Goal: Transaction & Acquisition: Purchase product/service

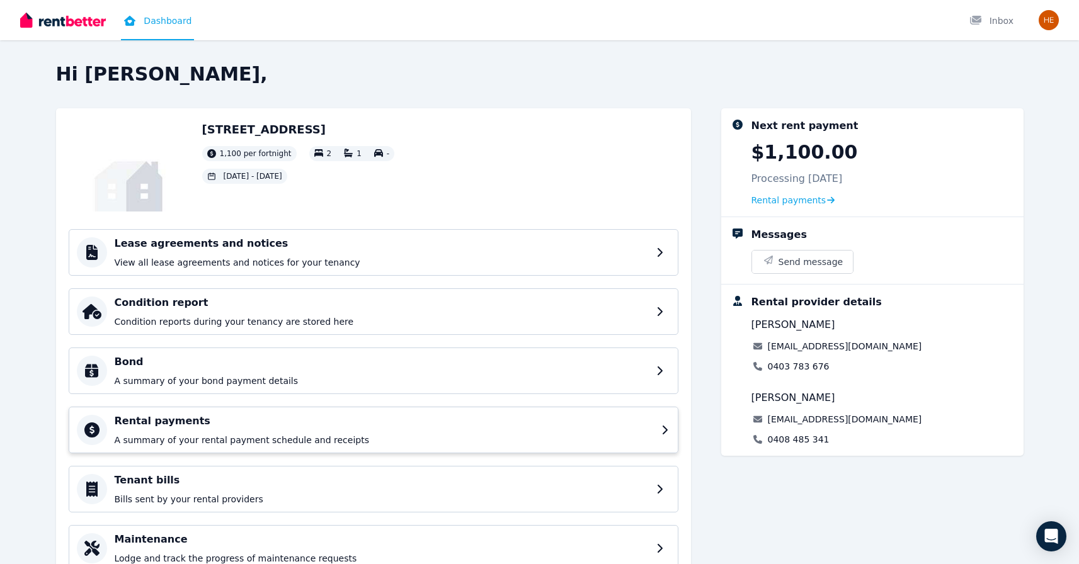
click at [245, 429] on div "Rental payments A summary of your rental payment schedule and receipts" at bounding box center [384, 430] width 539 height 33
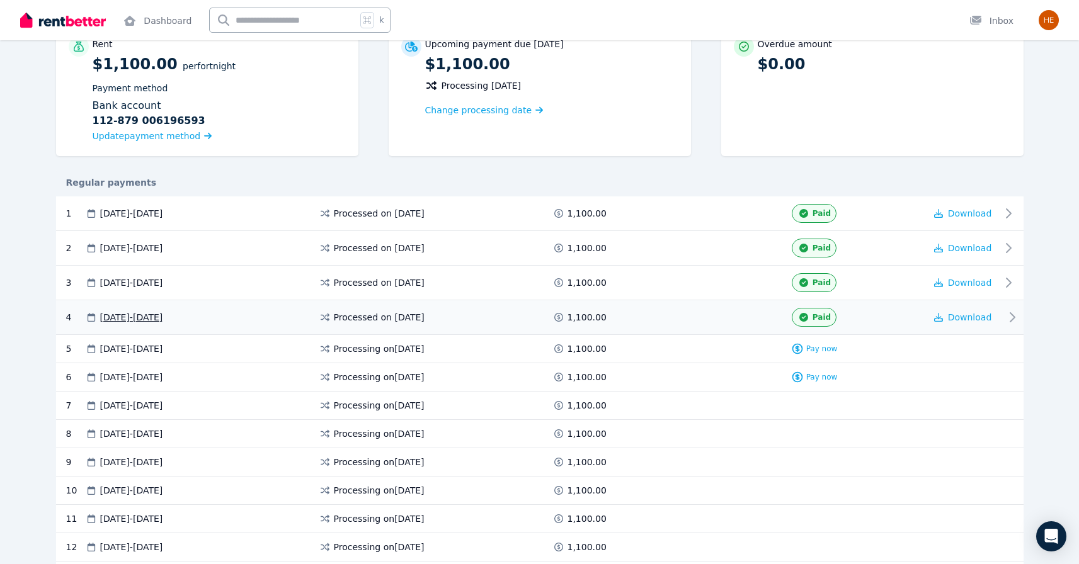
scroll to position [134, 0]
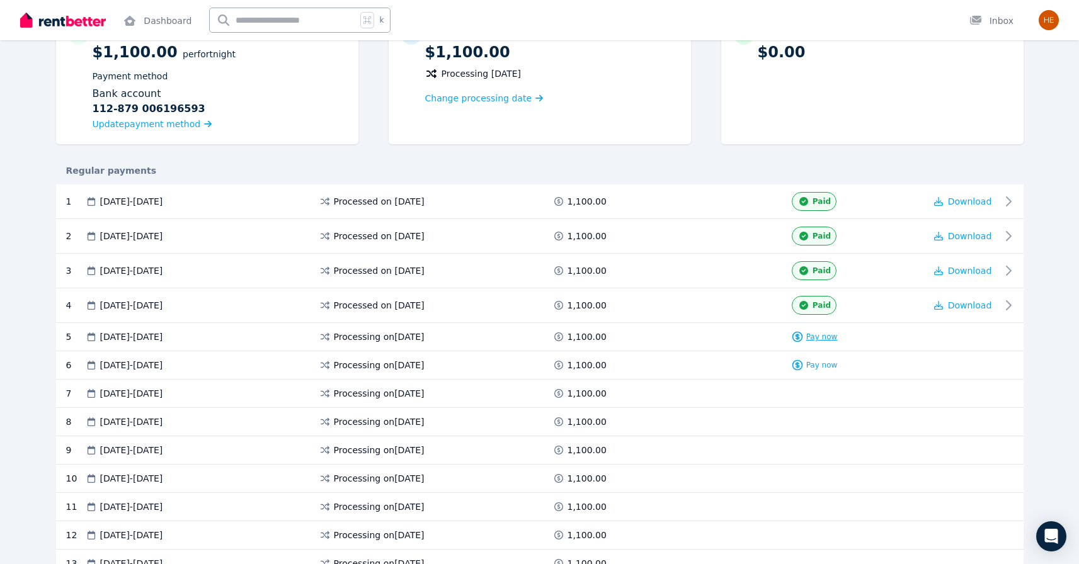
click at [814, 341] on span "Pay now" at bounding box center [821, 337] width 31 height 10
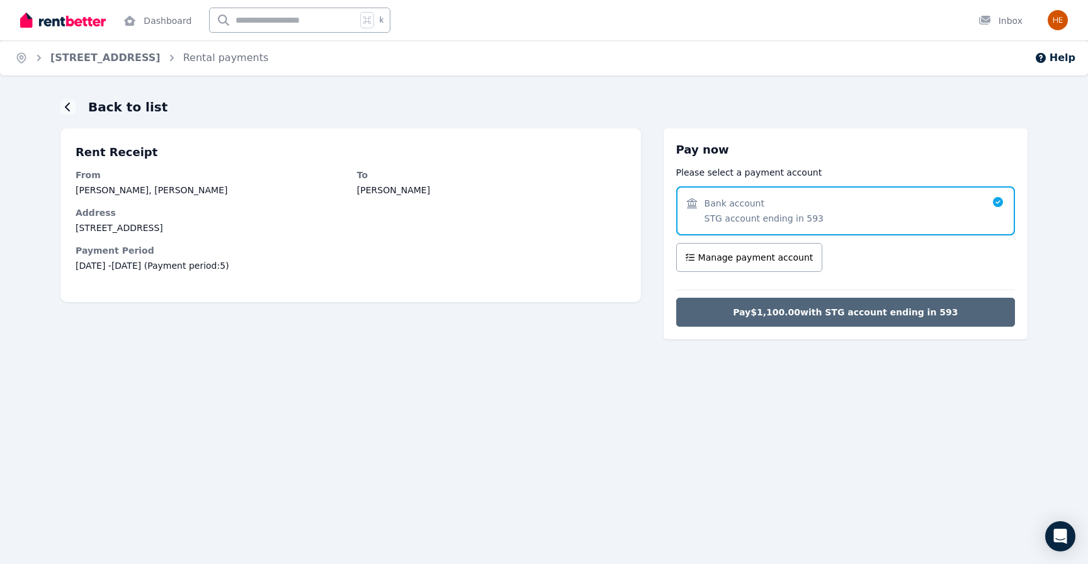
click at [800, 319] on button "Pay $1,100.00 with STG account ending in 593" at bounding box center [845, 312] width 339 height 29
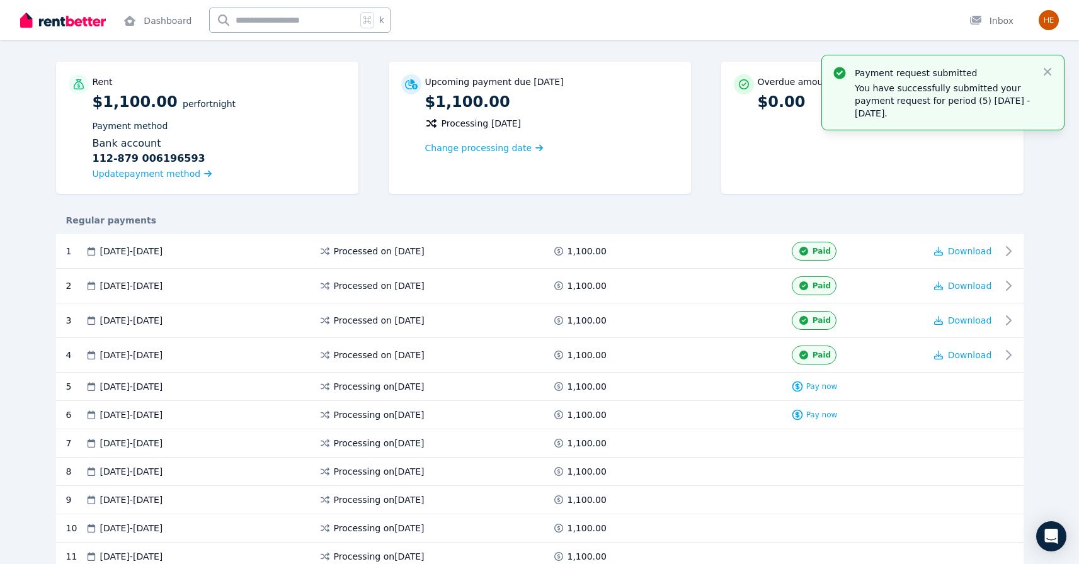
scroll to position [94, 0]
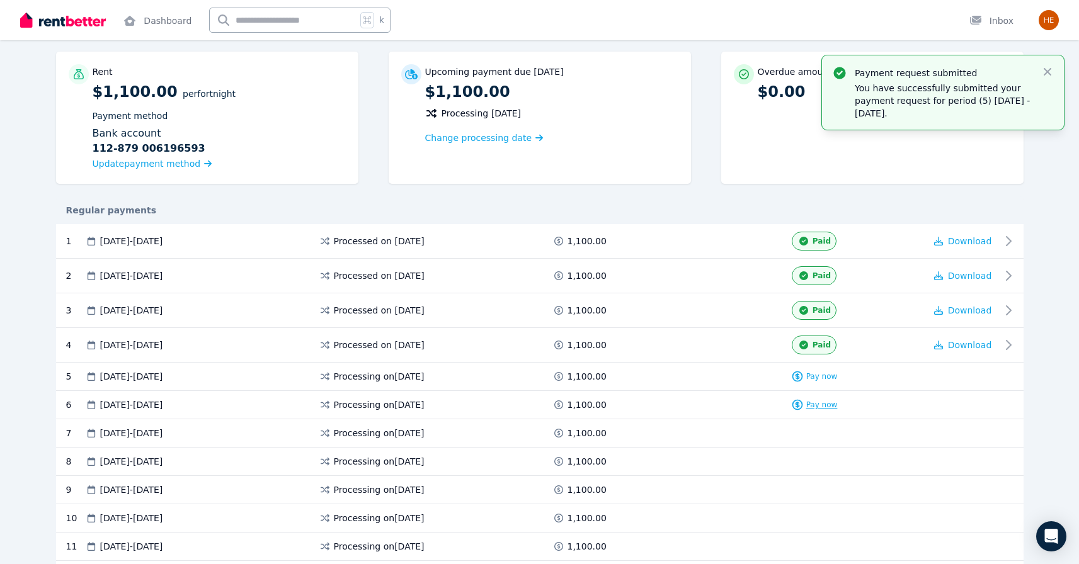
click at [817, 406] on span "Pay now" at bounding box center [821, 405] width 31 height 10
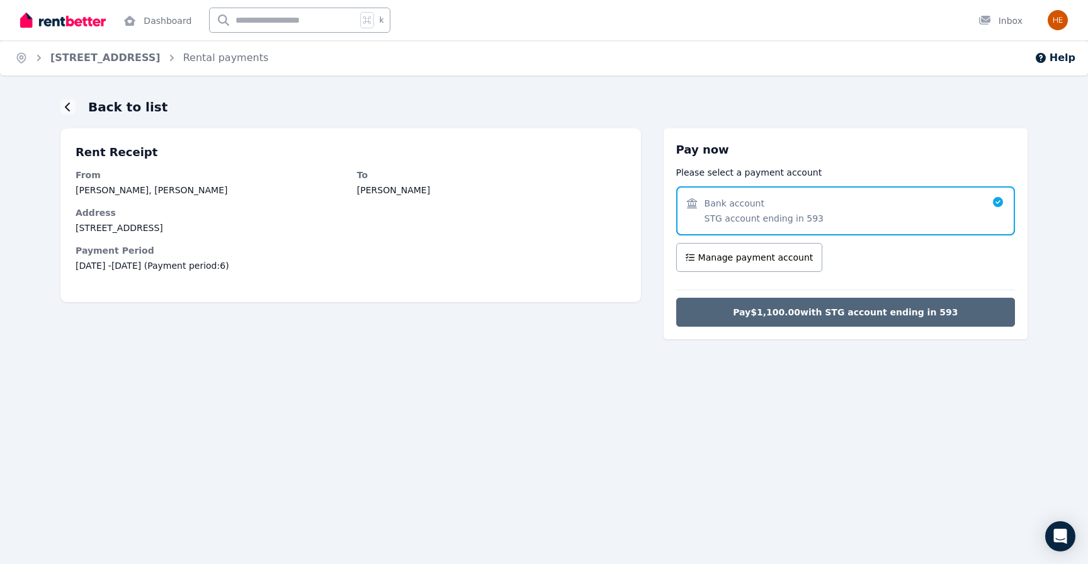
click at [839, 319] on button "Pay $1,100.00 with STG account ending in 593" at bounding box center [845, 312] width 339 height 29
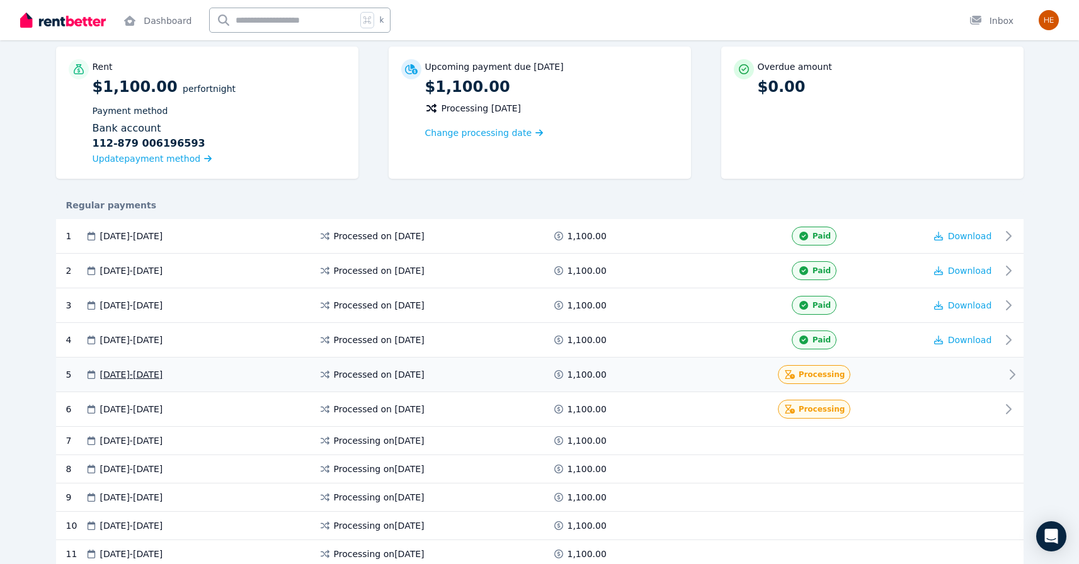
scroll to position [120, 0]
